Goal: Information Seeking & Learning: Learn about a topic

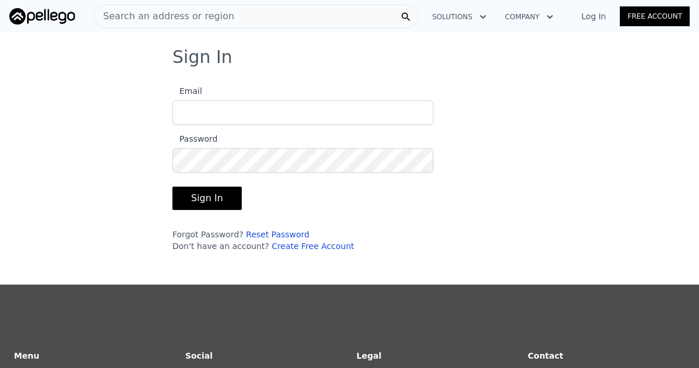
type input "[EMAIL_ADDRESS][DOMAIN_NAME]"
click at [212, 200] on button "Sign In" at bounding box center [206, 197] width 69 height 23
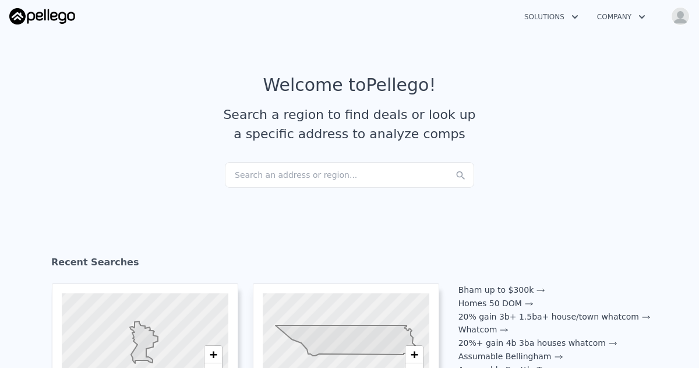
click at [236, 175] on div "Search an address or region..." at bounding box center [349, 175] width 249 height 26
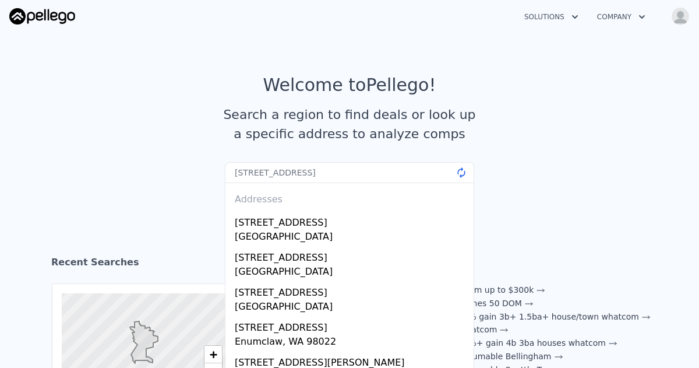
type input "[STREET_ADDRESS]"
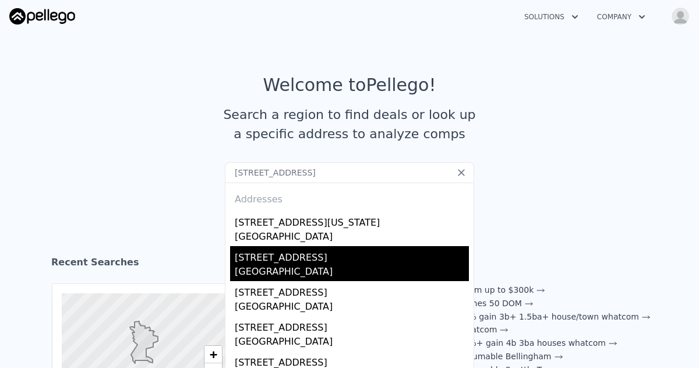
click at [270, 262] on div "[STREET_ADDRESS]" at bounding box center [352, 255] width 234 height 19
